Goal: Transaction & Acquisition: Purchase product/service

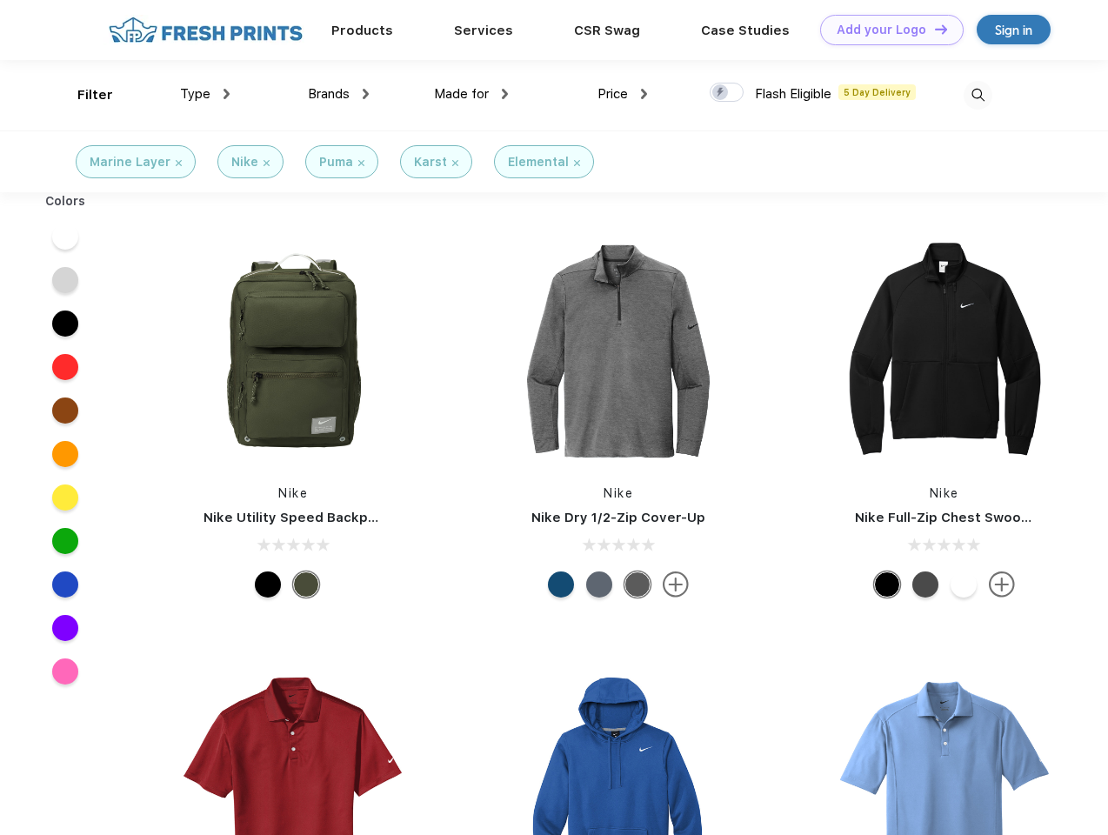
click at [886, 30] on link "Add your Logo Design Tool" at bounding box center [892, 30] width 144 height 30
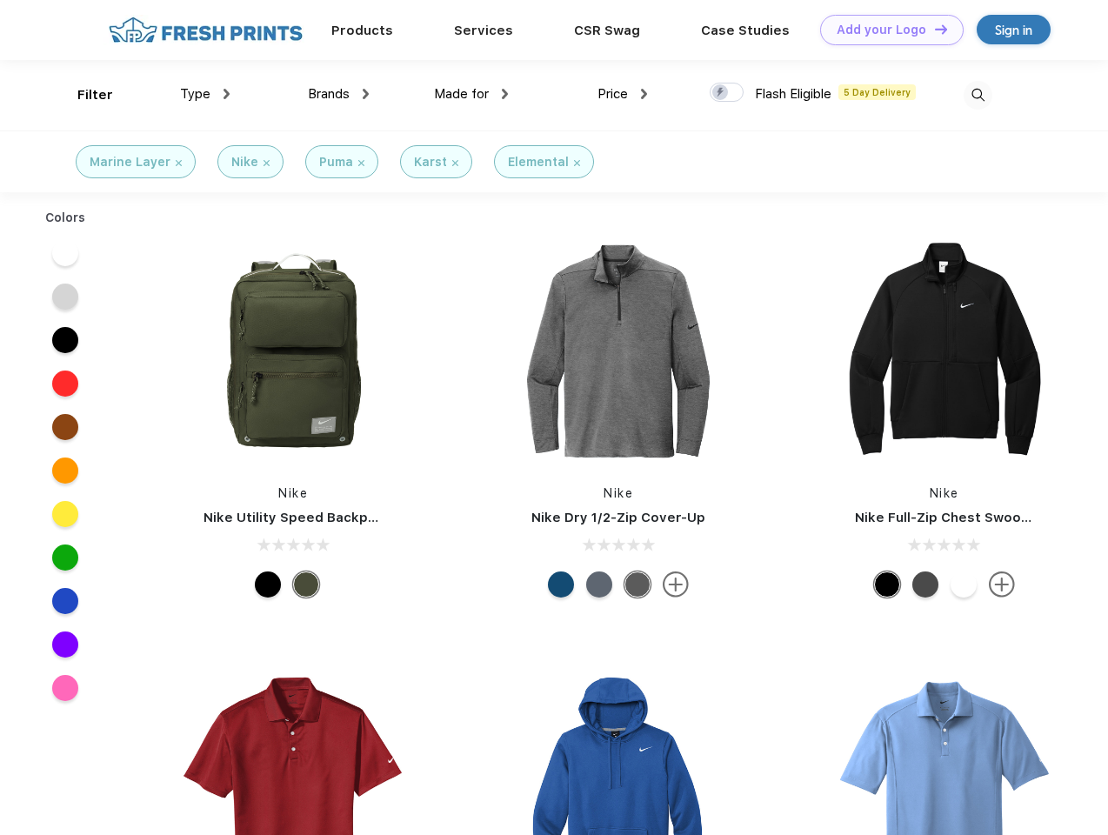
click at [0, 0] on div "Design Tool" at bounding box center [0, 0] width 0 height 0
click at [934, 29] on link "Add your Logo Design Tool" at bounding box center [892, 30] width 144 height 30
click at [84, 95] on div "Filter" at bounding box center [95, 95] width 36 height 20
click at [205, 94] on span "Type" at bounding box center [195, 94] width 30 height 16
click at [338, 94] on span "Brands" at bounding box center [329, 94] width 42 height 16
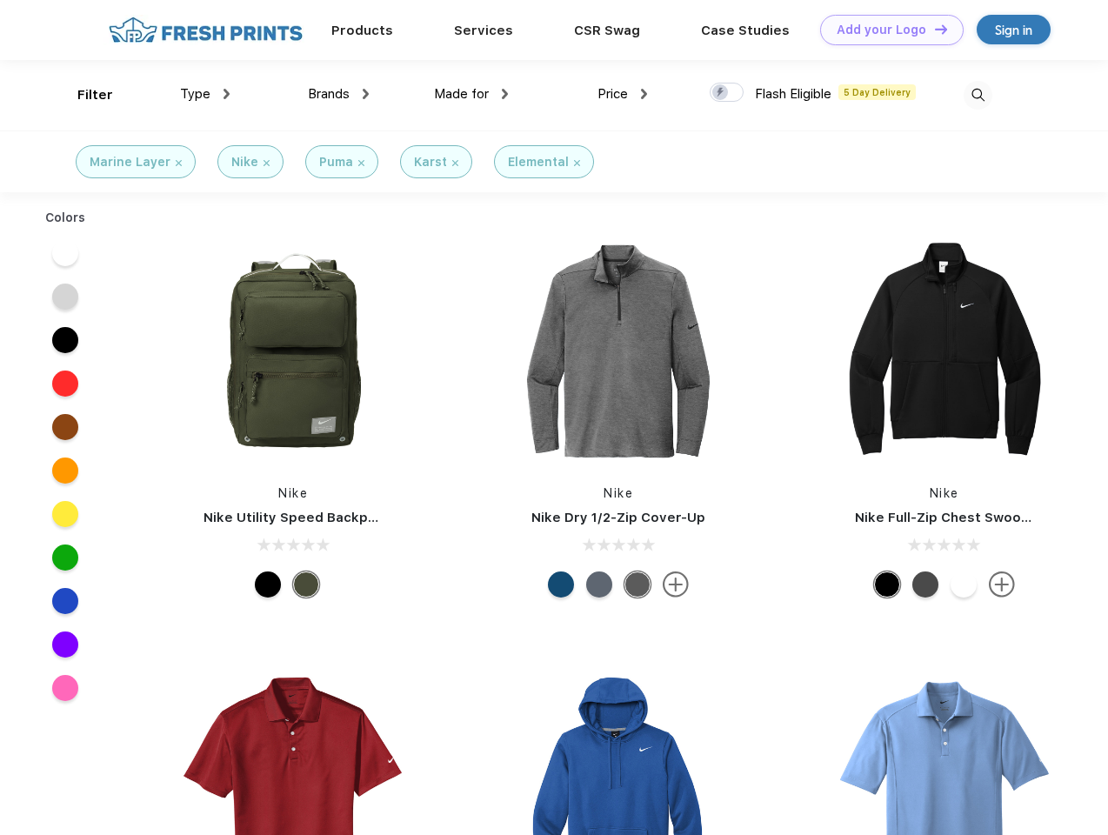
click at [472, 94] on span "Made for" at bounding box center [461, 94] width 55 height 16
click at [623, 94] on span "Price" at bounding box center [613, 94] width 30 height 16
click at [727, 93] on div at bounding box center [727, 92] width 34 height 19
click at [721, 93] on input "checkbox" at bounding box center [715, 87] width 11 height 11
click at [978, 95] on img at bounding box center [978, 95] width 29 height 29
